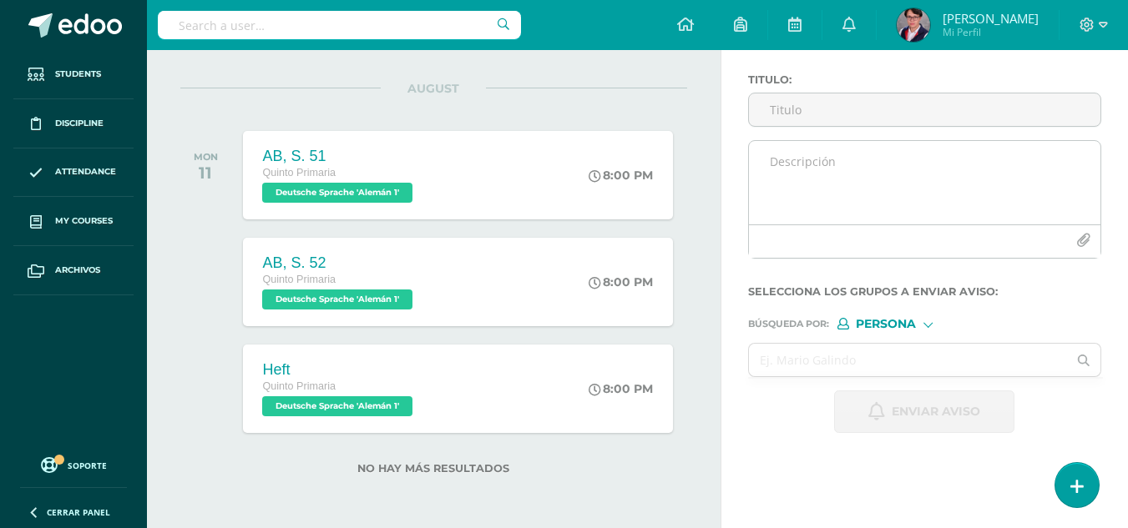
click at [872, 172] on textarea at bounding box center [924, 182] width 351 height 83
paste textarea "Actividades Deutsch y Sachunterricht – Semana del 11 de agosto Estimados padres…"
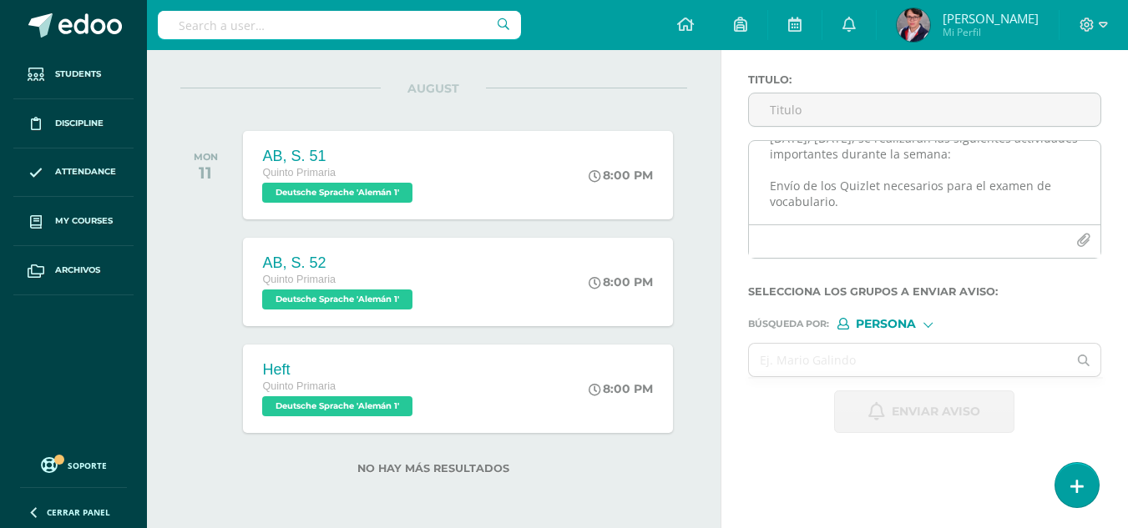
scroll to position [104, 0]
drag, startPoint x: 885, startPoint y: 200, endPoint x: 832, endPoint y: 200, distance: 53.4
click at [832, 200] on textarea "Actividades Deutsch y Sachunterricht – Semana del 11 de agosto Estimados padres…" at bounding box center [924, 182] width 351 height 83
click at [840, 203] on textarea "Actividades Deutsch y Sachunterricht – Semana del 11 de agosto Estimados padres…" at bounding box center [924, 182] width 351 height 83
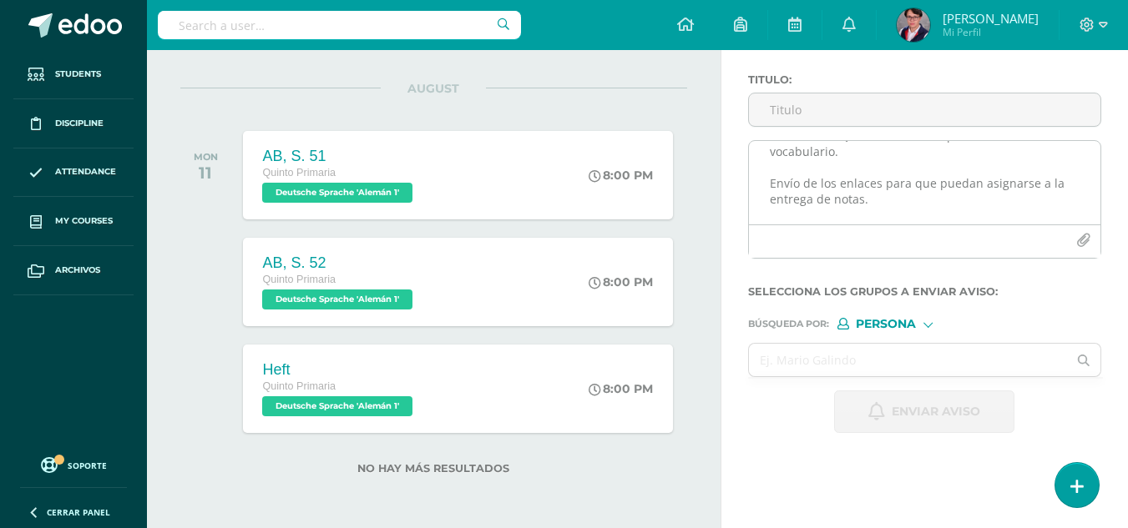
drag, startPoint x: 877, startPoint y: 205, endPoint x: 765, endPoint y: 185, distance: 114.5
click at [765, 185] on textarea "Actividades Deutsch y Sachunterricht – Semana del 11 de agosto Estimados padres…" at bounding box center [924, 182] width 351 height 83
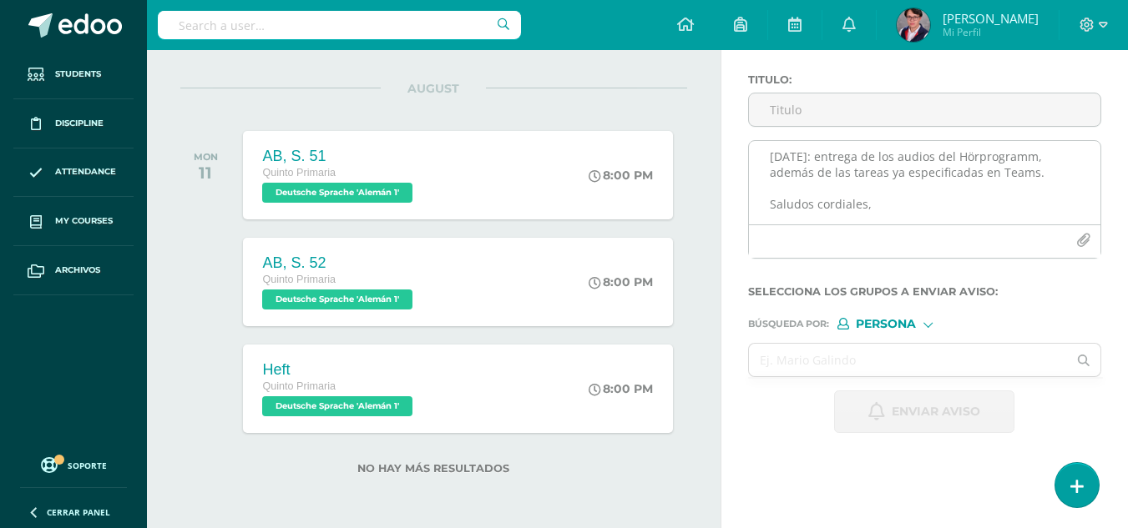
click at [887, 207] on textarea "Actividades Deutsch y Sachunterricht – Semana del 11 de agosto Estimados padres…" at bounding box center [924, 182] width 351 height 83
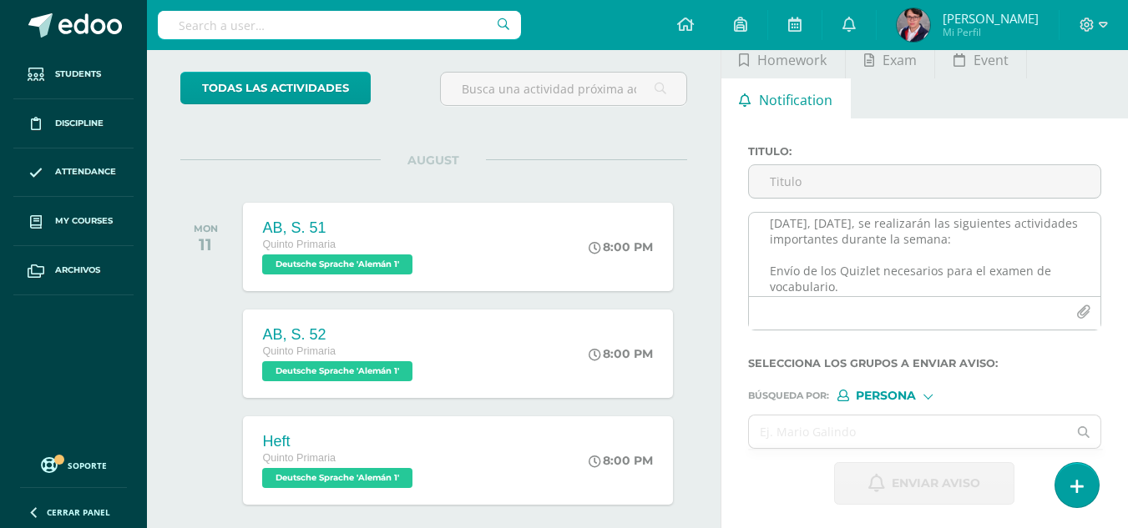
scroll to position [0, 0]
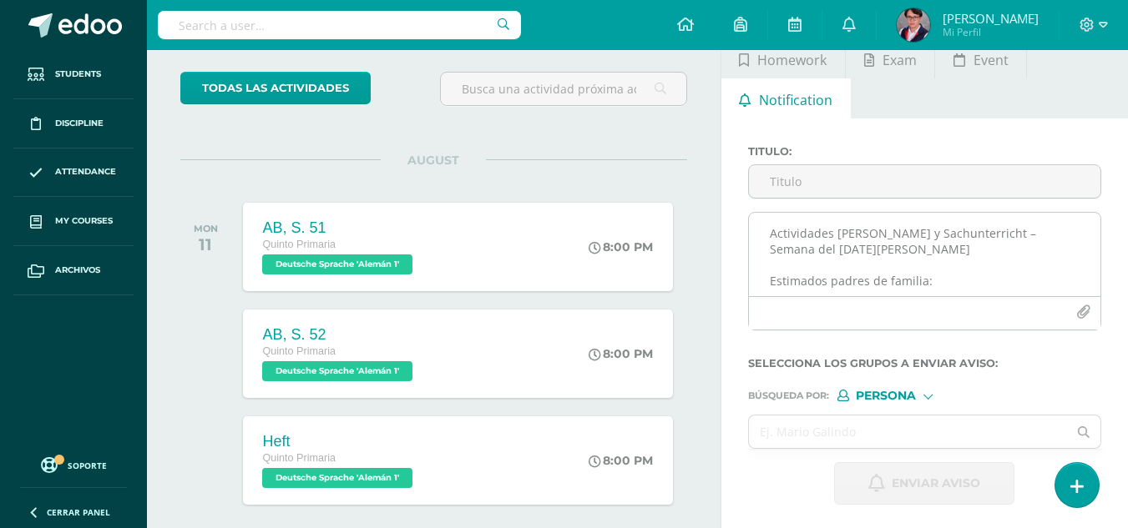
drag, startPoint x: 858, startPoint y: 250, endPoint x: 763, endPoint y: 223, distance: 99.1
click at [763, 223] on textarea "Actividades Deutsch y Sachunterricht – Semana del 11 de agosto Estimados padres…" at bounding box center [924, 254] width 351 height 83
click at [770, 269] on textarea "Estimados padres de familia: Hoy, lunes, se realizarán las siguientes actividad…" at bounding box center [924, 254] width 351 height 83
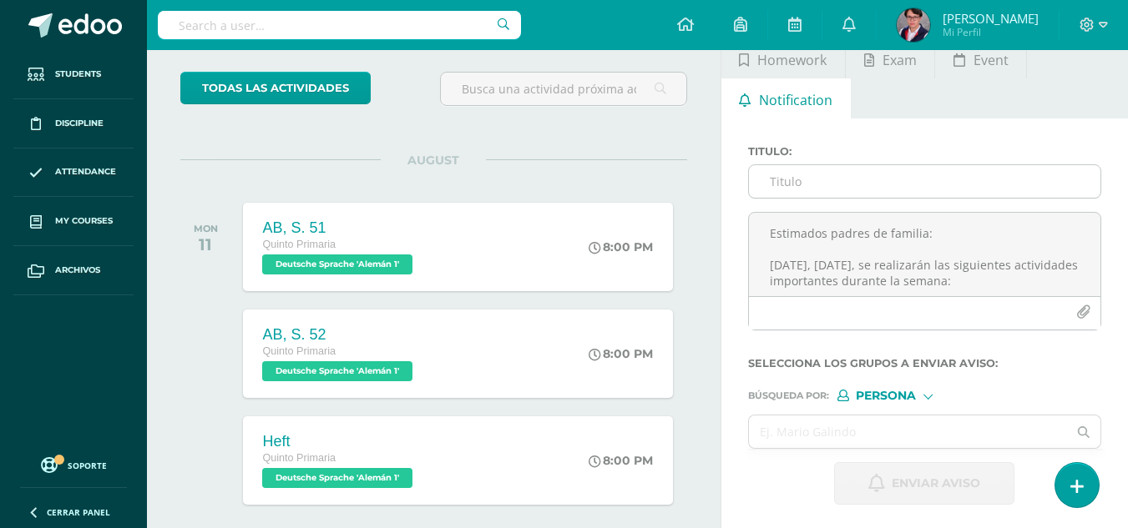
type textarea "Estimados padres de familia: Hoy, lunes, se realizarán las siguientes actividad…"
click at [810, 191] on input "Titulo :" at bounding box center [924, 181] width 351 height 33
paste input "Actividades Deutsch y Sachunterricht – Semana del 11 de agosto"
type input "Actividades Deutsch y Sachunterricht – Semana del 11 de agosto"
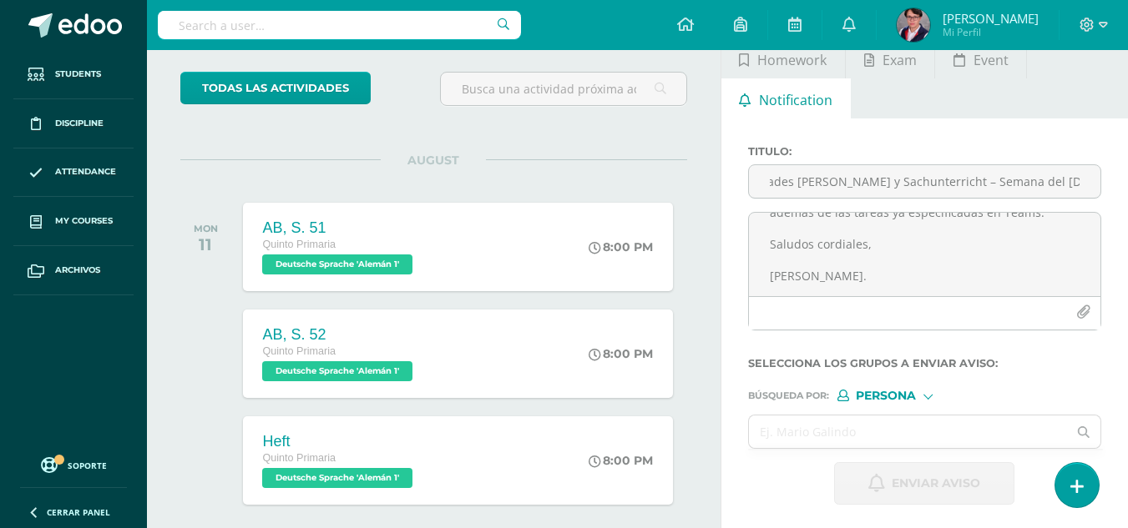
scroll to position [164, 0]
click at [845, 419] on input "text" at bounding box center [908, 432] width 319 height 33
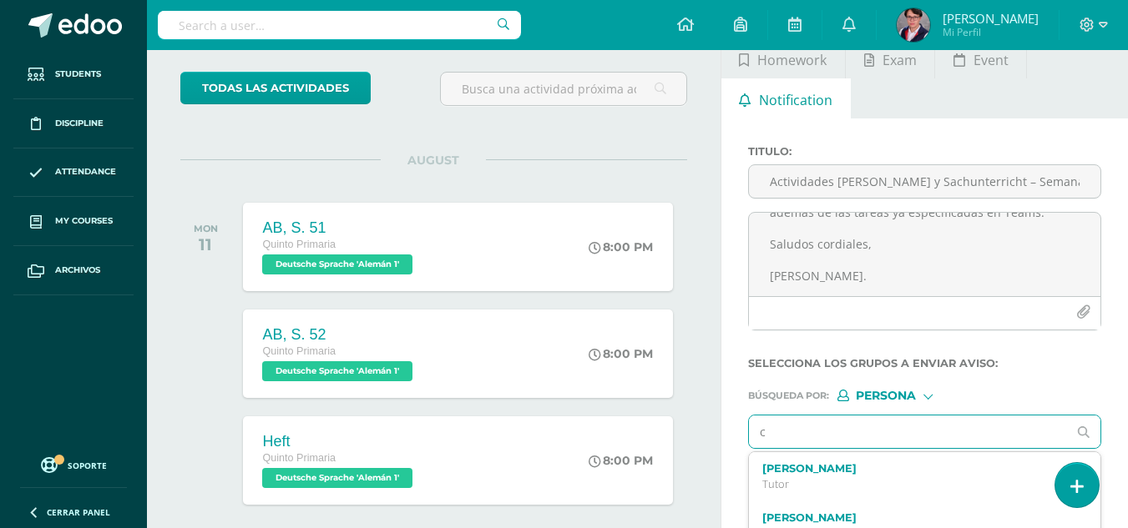
click at [845, 419] on input "c" at bounding box center [908, 432] width 319 height 33
type input "carlos tuquer"
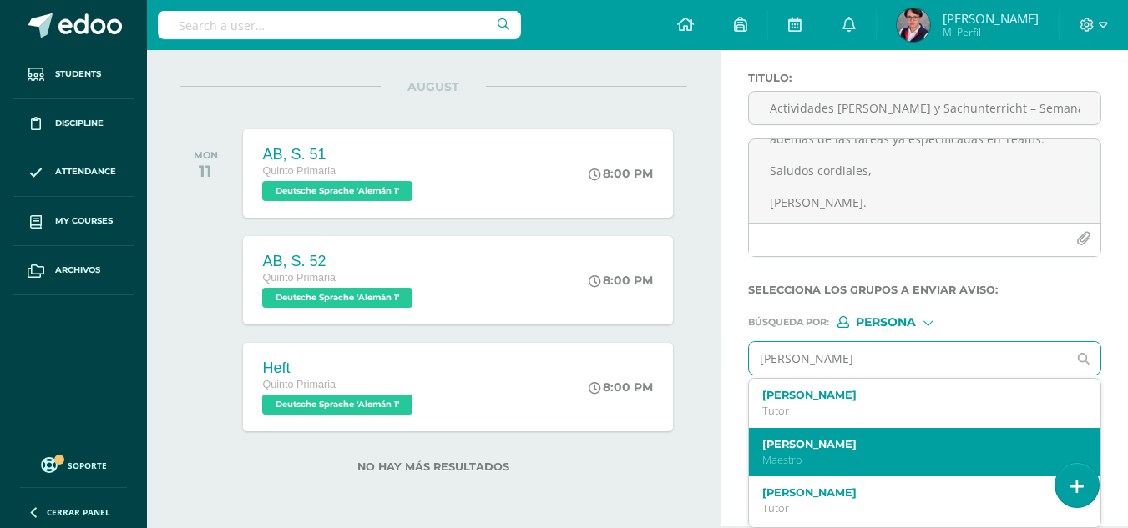
click at [833, 442] on label "Carlos Antonio Tuquer" at bounding box center [918, 444] width 312 height 13
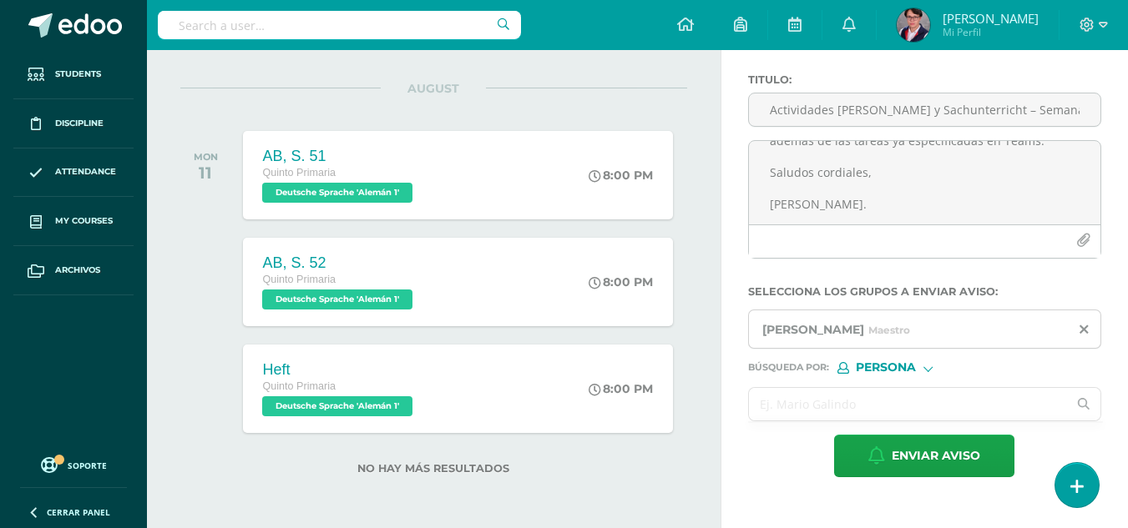
click at [856, 411] on input "text" at bounding box center [908, 404] width 319 height 33
click at [897, 377] on form "Titulo : Actividades Deutsch y Sachunterricht – Semana del 11 de agosto Estimad…" at bounding box center [924, 275] width 353 height 404
click at [907, 370] on span "Persona" at bounding box center [886, 367] width 60 height 9
click at [885, 389] on span "Estructura" at bounding box center [920, 389] width 83 height 9
click at [852, 397] on input "text" at bounding box center [908, 404] width 319 height 33
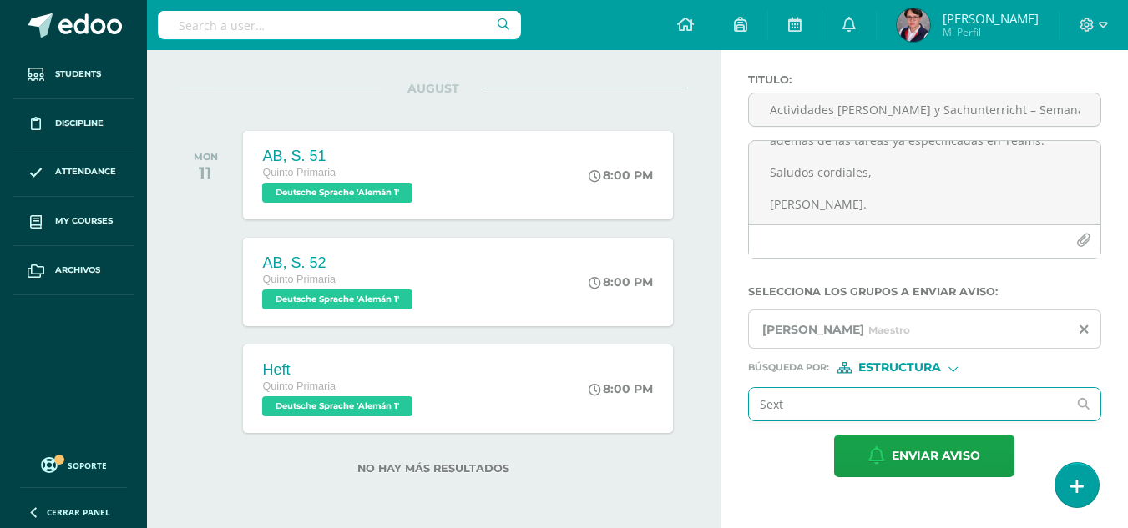
type input "Sexto"
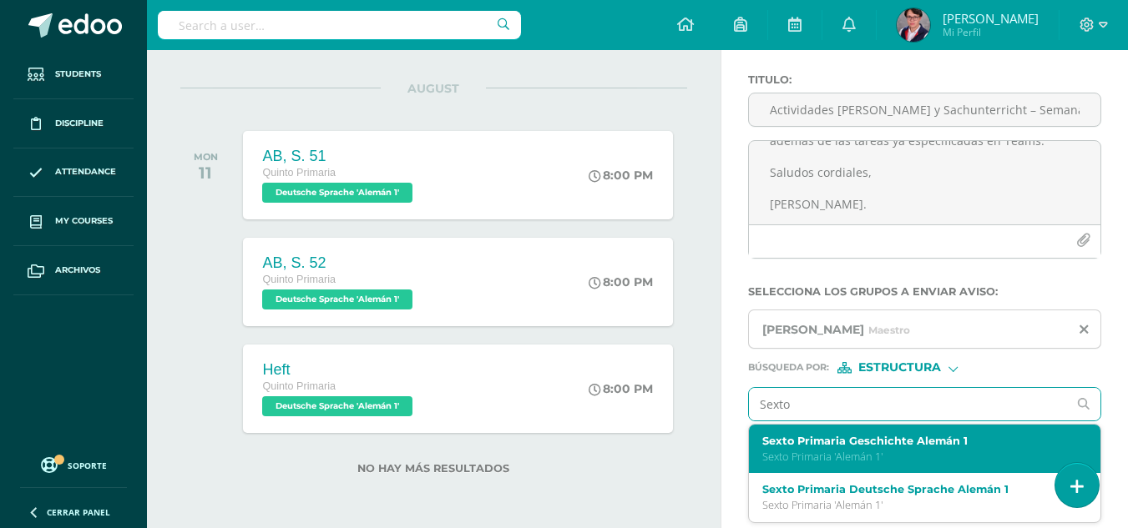
click at [840, 452] on p "Sexto Primaria 'Alemán 1'" at bounding box center [918, 457] width 312 height 14
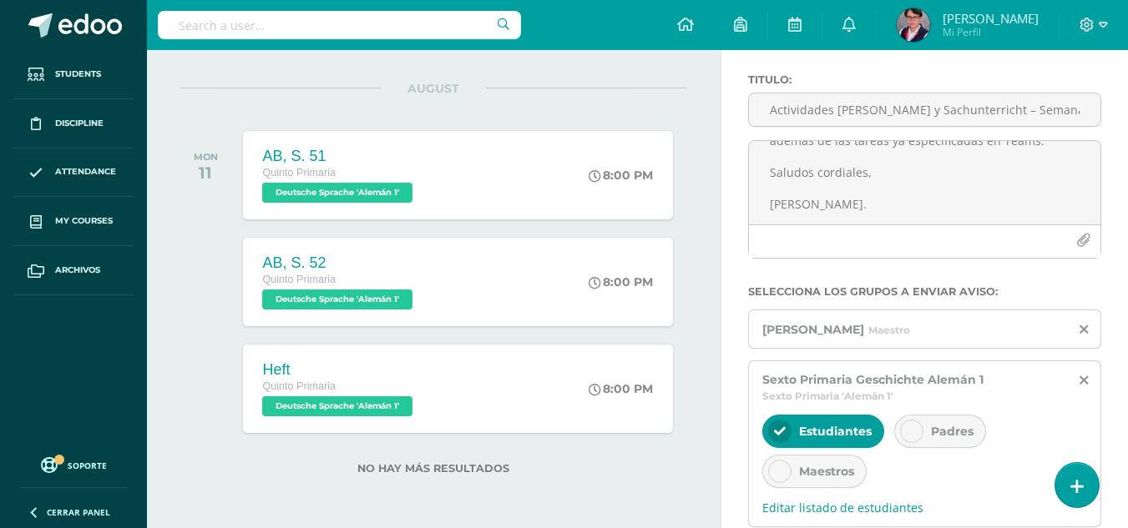
click at [897, 435] on div "Padres" at bounding box center [940, 431] width 92 height 33
click at [817, 483] on div "Maestros" at bounding box center [814, 471] width 104 height 33
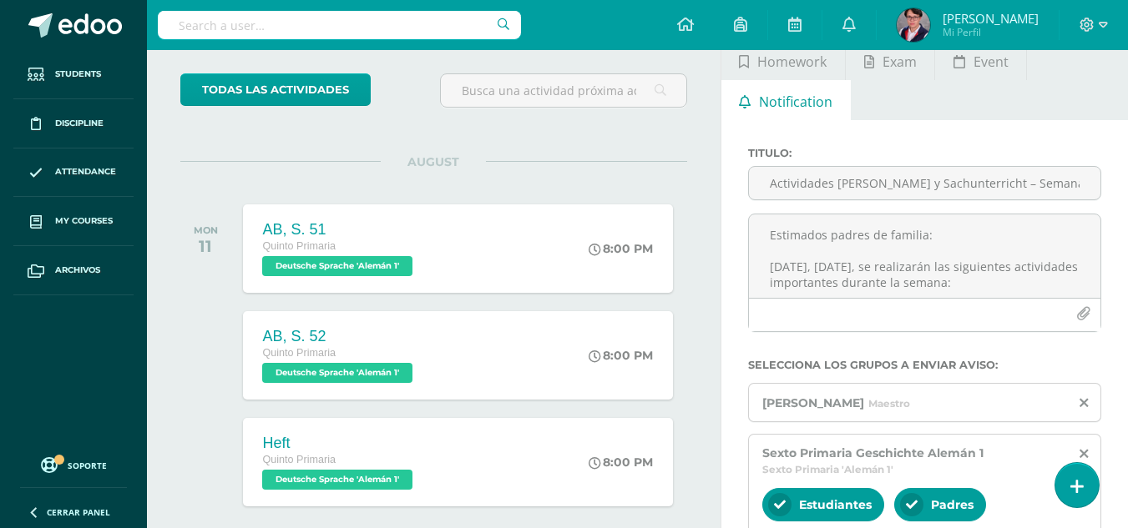
scroll to position [113, 0]
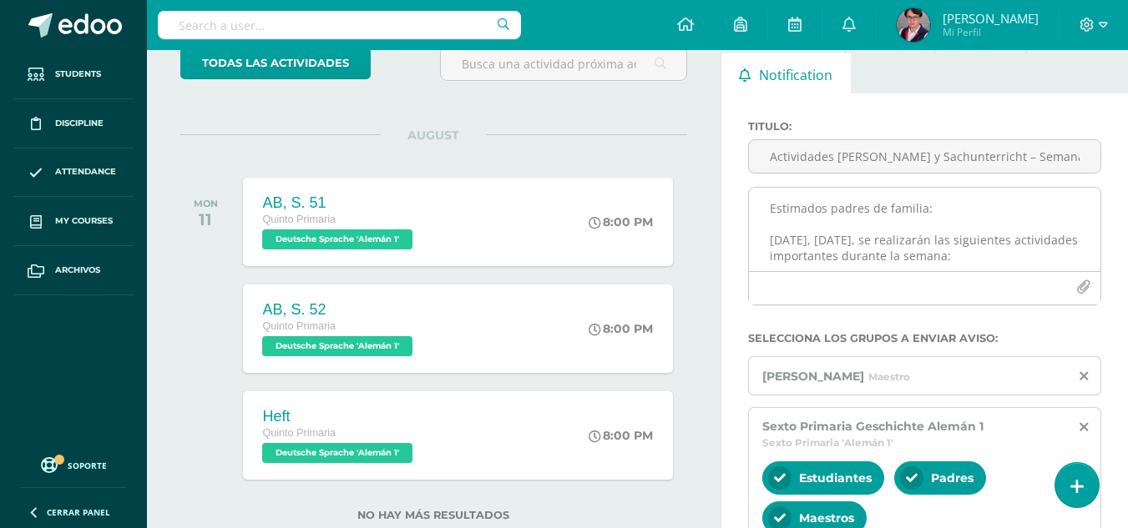
click at [1081, 289] on icon "button" at bounding box center [1083, 288] width 14 height 14
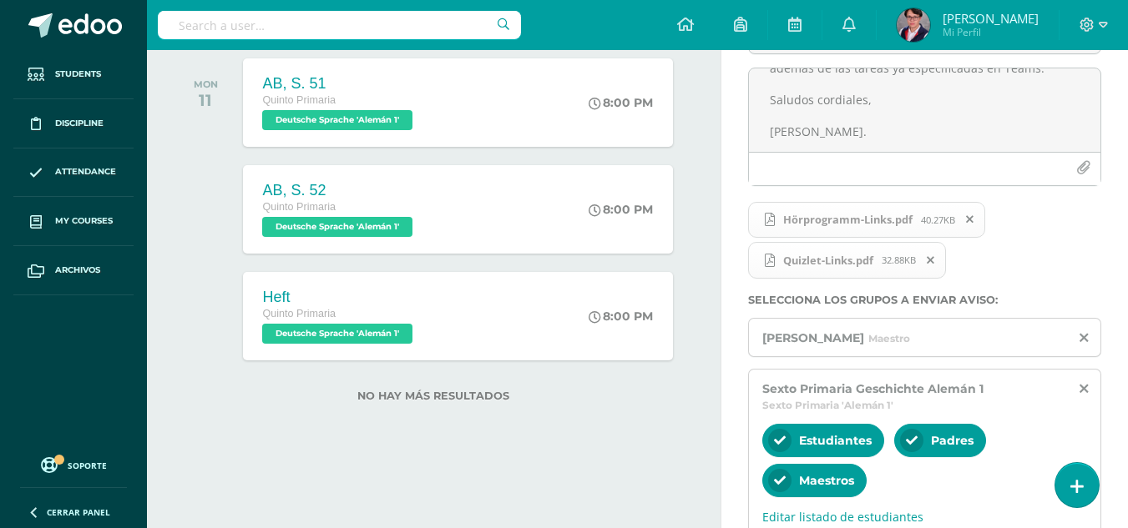
scroll to position [233, 0]
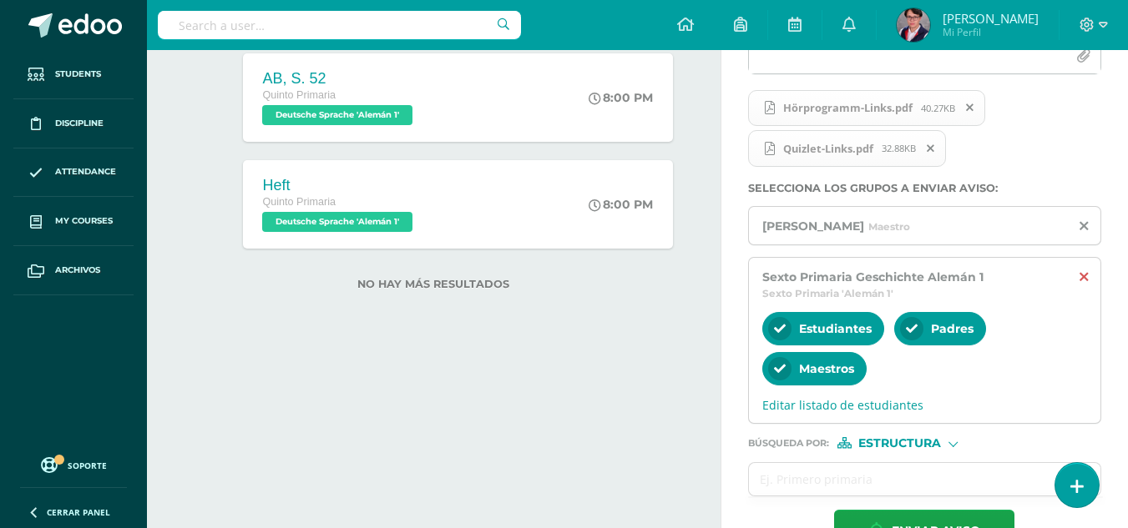
click at [1087, 271] on icon at bounding box center [1084, 278] width 8 height 14
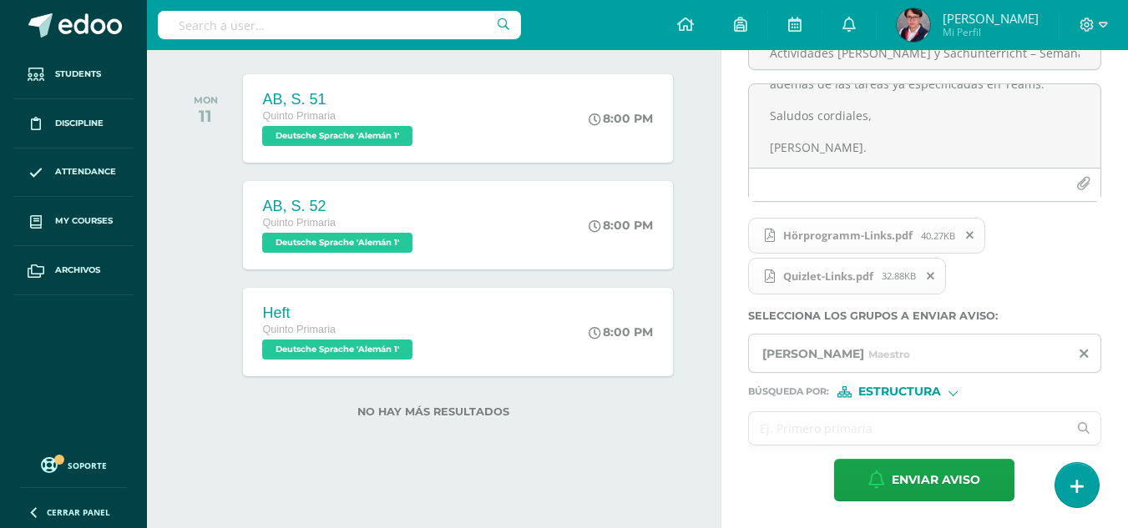
click at [870, 413] on input "text" at bounding box center [908, 428] width 319 height 33
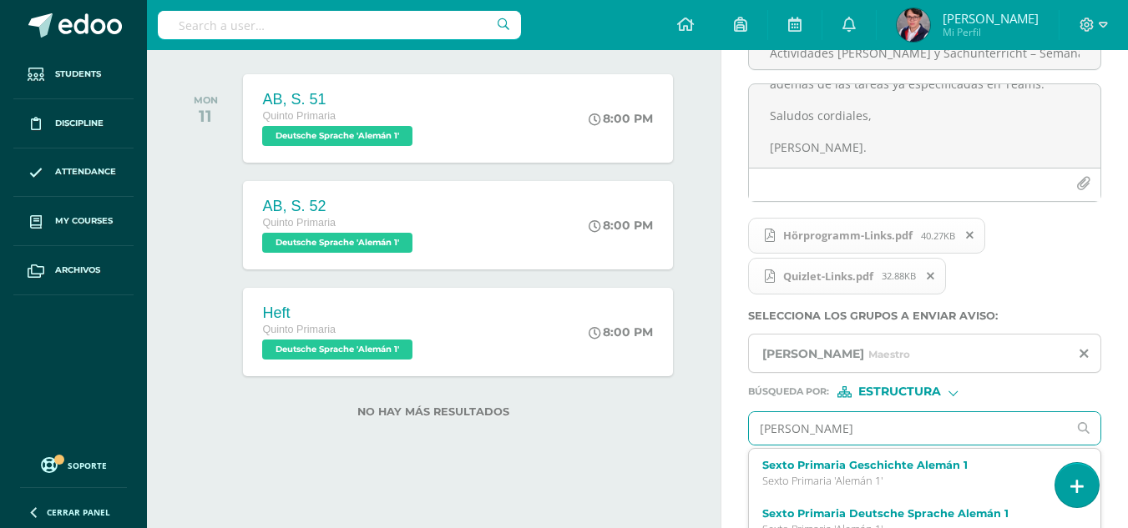
type input "quinto"
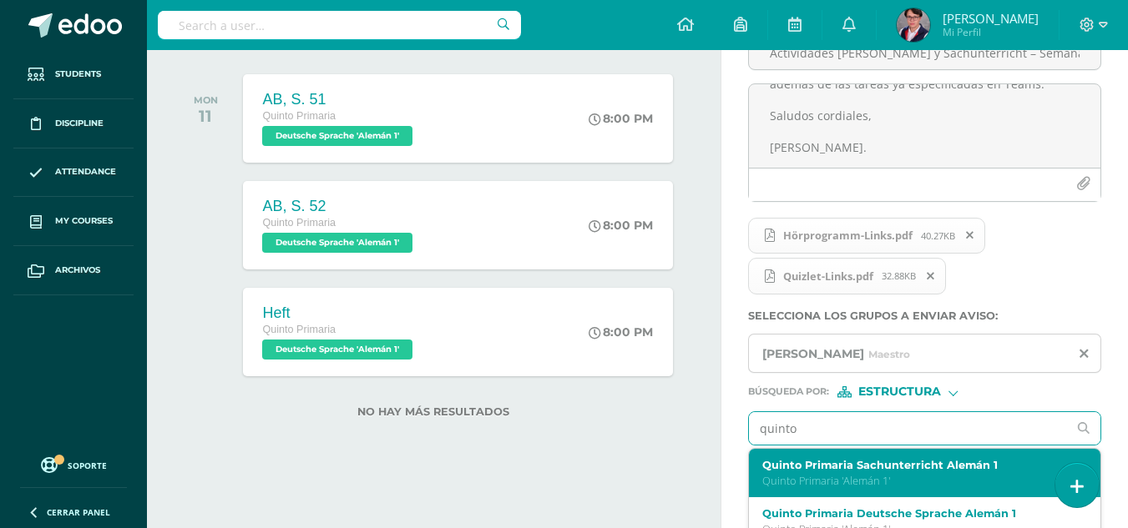
scroll to position [235, 0]
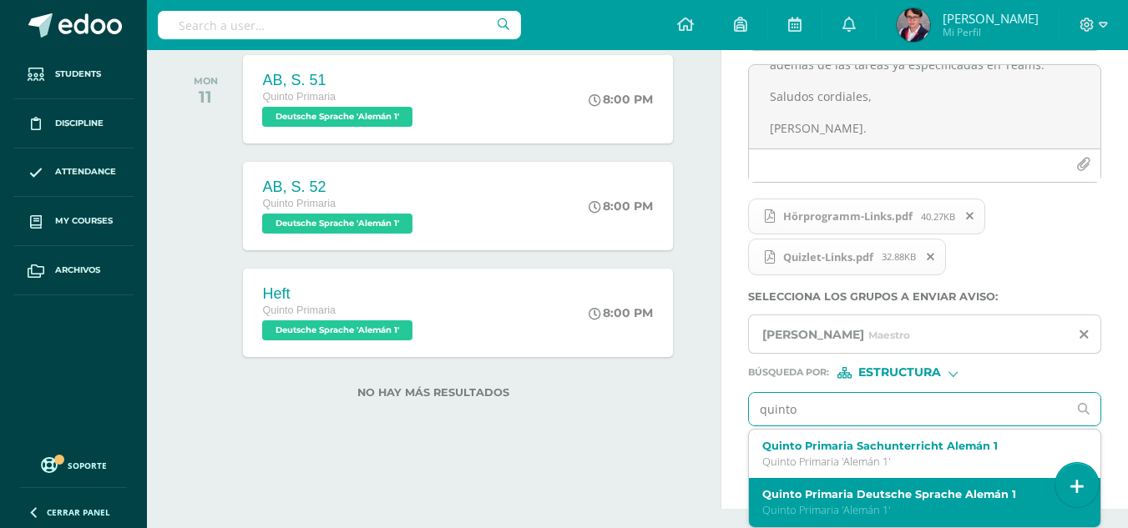
click at [872, 490] on label "Quinto Primaria Deutsche Sprache Alemán 1" at bounding box center [918, 494] width 312 height 13
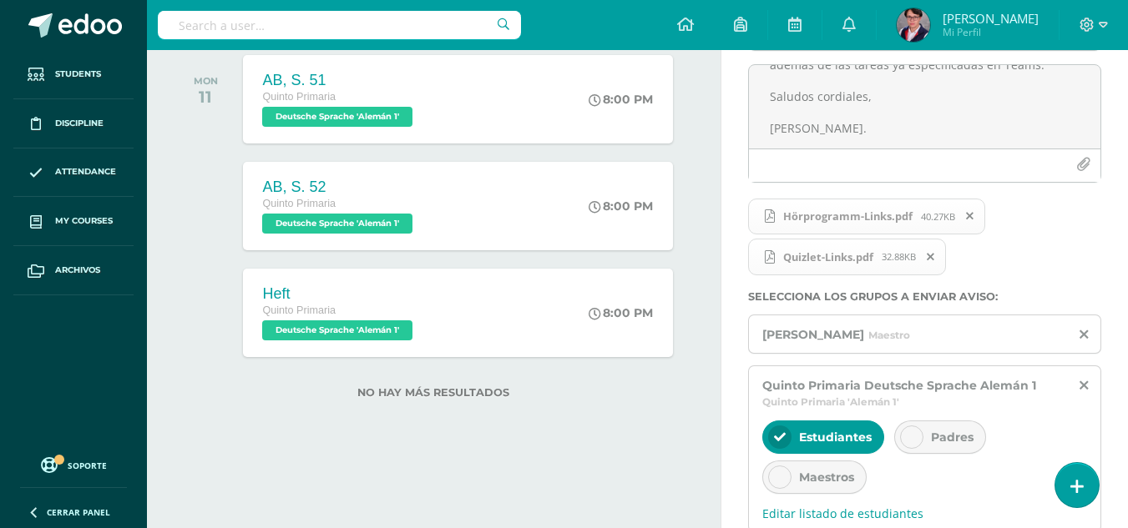
click at [923, 438] on div "Padres" at bounding box center [940, 437] width 92 height 33
click at [845, 442] on span "Estudiantes" at bounding box center [835, 437] width 73 height 15
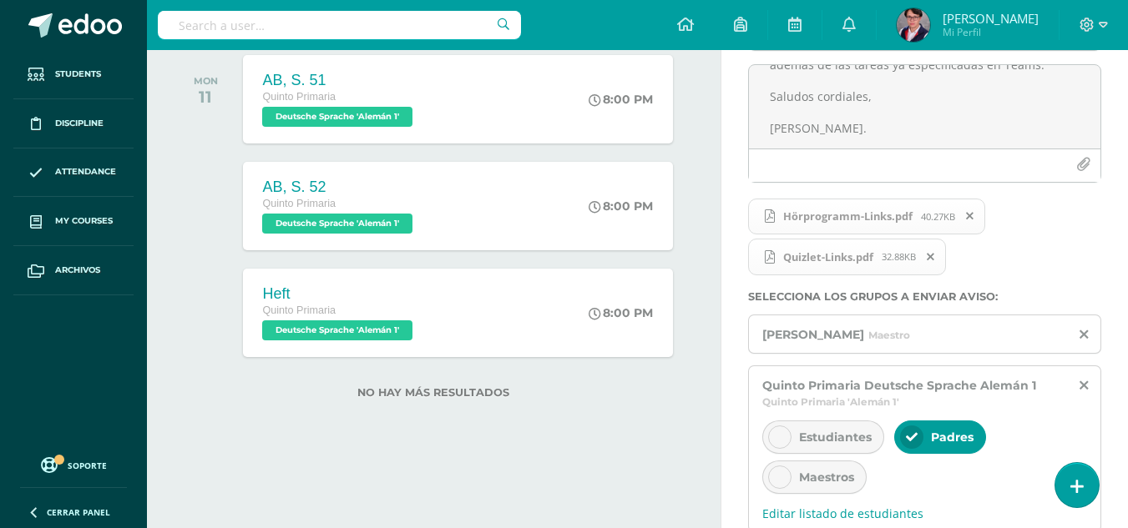
click at [831, 458] on div "Estudiantes Padres Maestros" at bounding box center [924, 459] width 325 height 80
click at [827, 437] on span "Estudiantes" at bounding box center [835, 437] width 73 height 15
click at [829, 459] on div "Estudiantes Padres Maestros" at bounding box center [924, 459] width 325 height 80
click at [820, 473] on span "Maestros" at bounding box center [826, 477] width 55 height 15
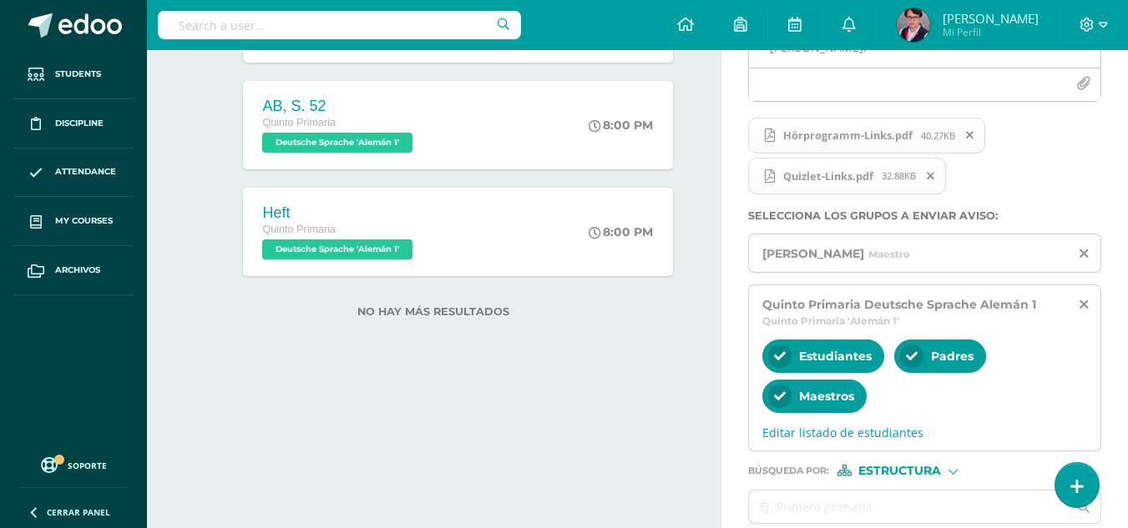
scroll to position [395, 0]
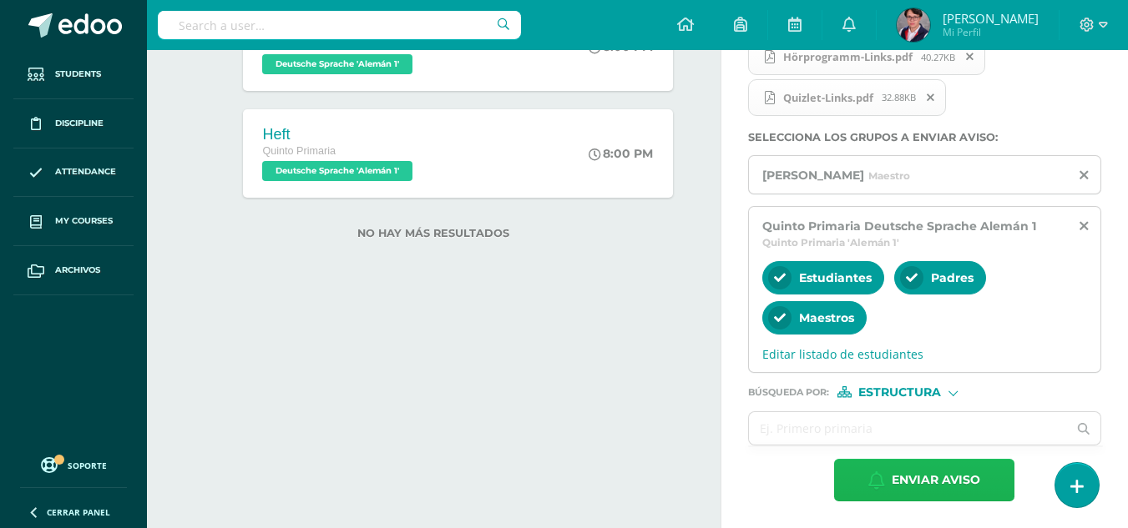
click at [904, 488] on span "Enviar aviso" at bounding box center [936, 480] width 88 height 41
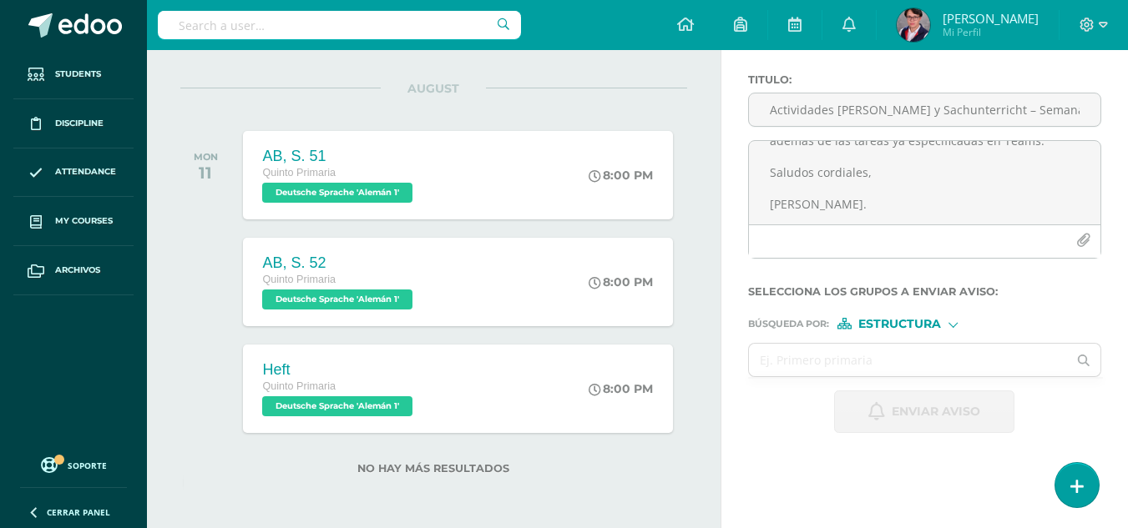
scroll to position [0, 0]
